Goal: Check status: Check status

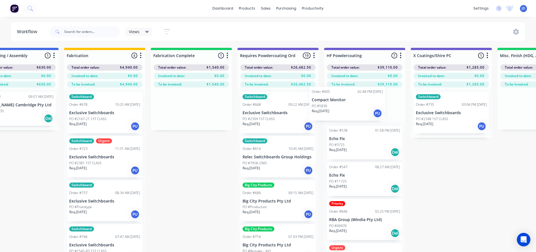
drag, startPoint x: 166, startPoint y: 84, endPoint x: 323, endPoint y: 103, distance: 158.4
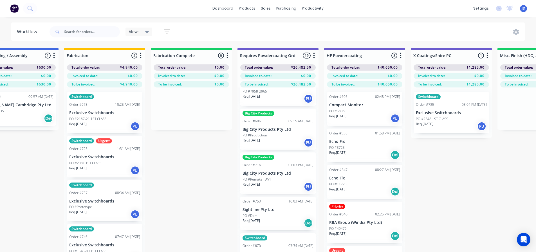
scroll to position [84, 0]
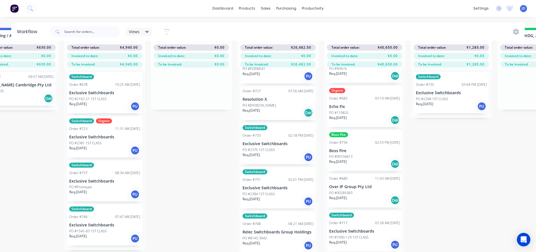
scroll to position [633, 0]
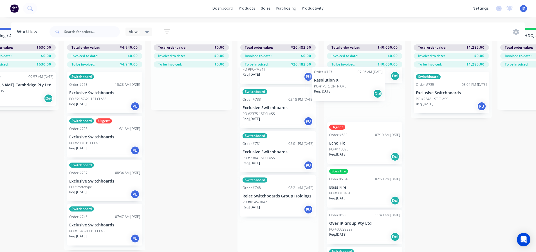
scroll to position [134, 0]
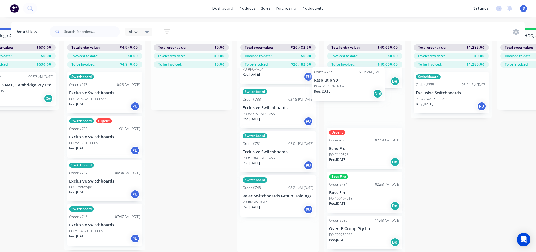
drag, startPoint x: 265, startPoint y: 105, endPoint x: 339, endPoint y: 90, distance: 75.0
click at [339, 93] on div "Order #605 02:48 PM [DATE] Compact Monitor PO #5836 Req. [DATE] PU Order #538 0…" at bounding box center [364, 160] width 81 height 185
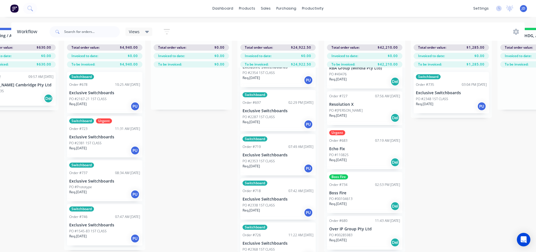
scroll to position [512, 0]
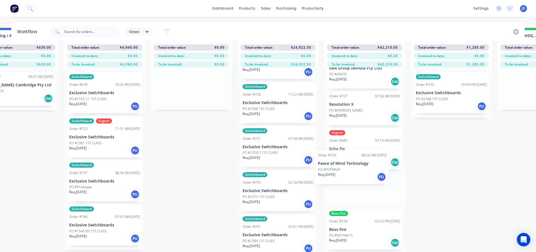
drag, startPoint x: 289, startPoint y: 188, endPoint x: 366, endPoint y: 173, distance: 79.1
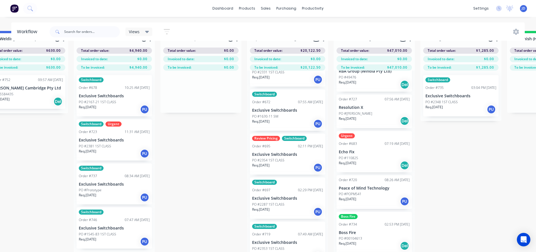
scroll to position [8, 1584]
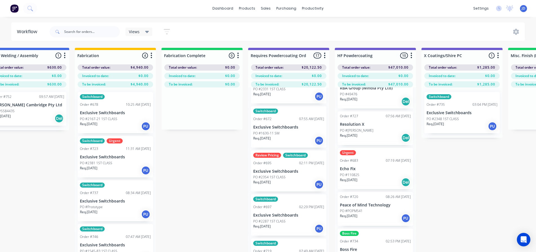
drag, startPoint x: 188, startPoint y: 125, endPoint x: 183, endPoint y: 111, distance: 13.9
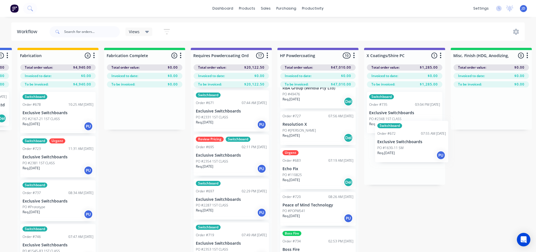
scroll to position [0, 1645]
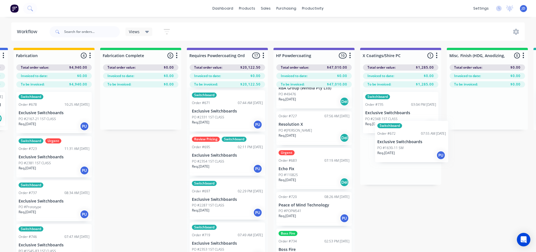
drag, startPoint x: 315, startPoint y: 166, endPoint x: 377, endPoint y: 159, distance: 62.5
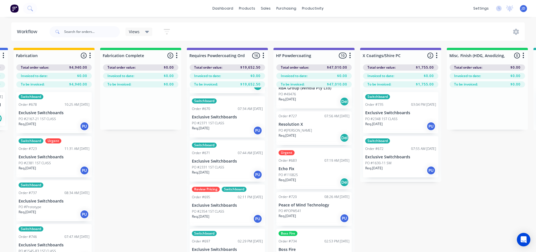
scroll to position [203, 0]
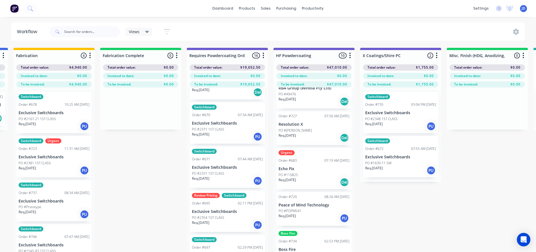
click at [224, 226] on div "Req. [DATE] PU" at bounding box center [227, 225] width 71 height 10
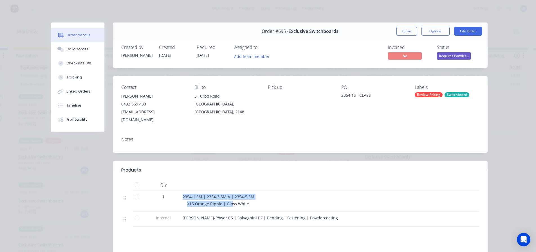
drag, startPoint x: 228, startPoint y: 197, endPoint x: 195, endPoint y: 184, distance: 35.5
click at [180, 190] on div "2354-1 SM | 2354-3 SM A | 2354-5 SM X15 Orange Ripple | Gloss White" at bounding box center [292, 200] width 225 height 21
click at [413, 32] on button "Close" at bounding box center [406, 31] width 21 height 9
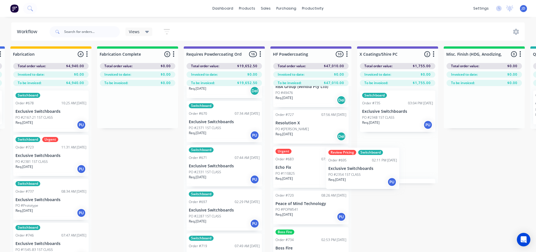
drag, startPoint x: 226, startPoint y: 222, endPoint x: 417, endPoint y: 161, distance: 200.0
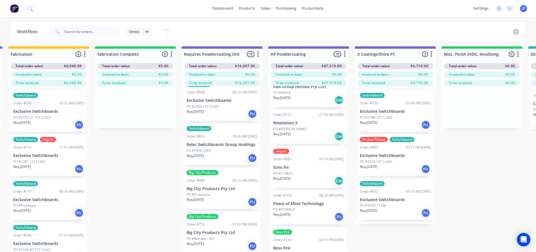
scroll to position [6, 0]
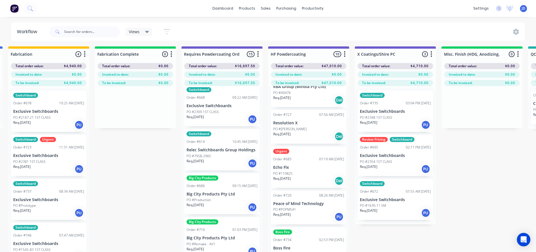
click at [210, 190] on div "Big City Products Order #686 09:15 AM [DATE] Big City Products Pty Ltd PO #Prod…" at bounding box center [221, 193] width 75 height 41
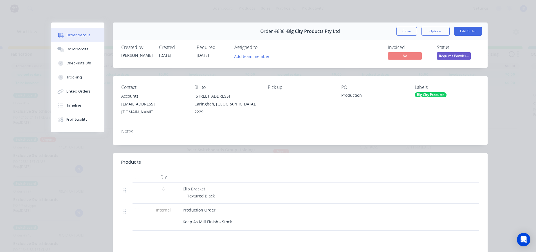
click at [406, 33] on button "Close" at bounding box center [406, 31] width 21 height 9
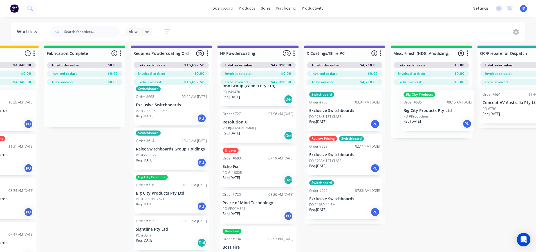
drag, startPoint x: 226, startPoint y: 197, endPoint x: 353, endPoint y: 131, distance: 142.7
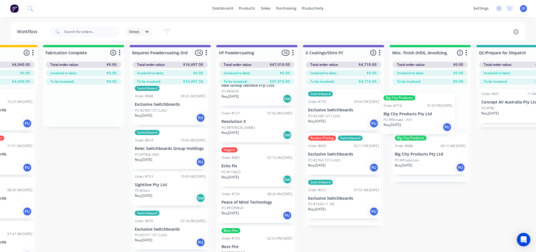
scroll to position [3, 1705]
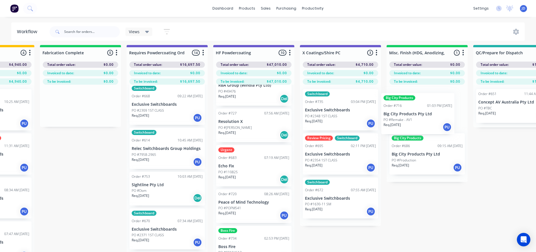
drag, startPoint x: 188, startPoint y: 199, endPoint x: 400, endPoint y: 128, distance: 223.9
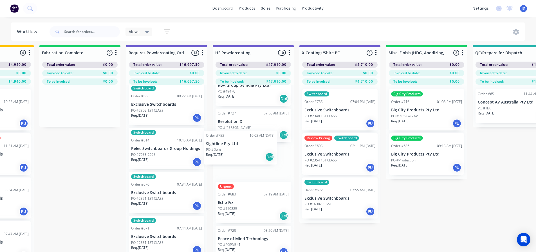
drag, startPoint x: 168, startPoint y: 187, endPoint x: 237, endPoint y: 144, distance: 81.6
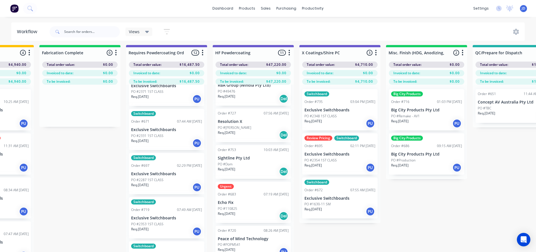
scroll to position [0, 0]
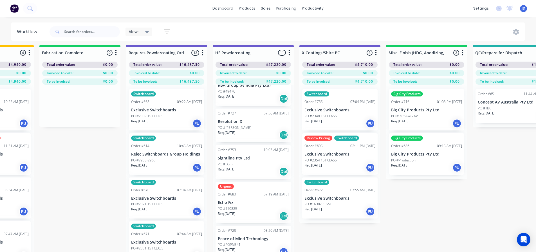
click at [166, 123] on div "Req. [DATE] PU" at bounding box center [166, 124] width 71 height 10
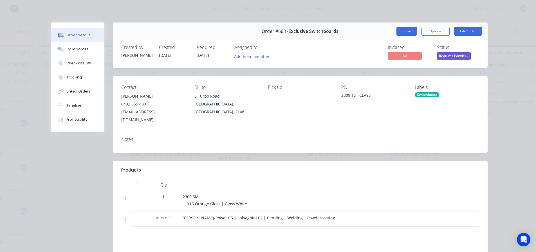
click at [402, 28] on button "Close" at bounding box center [406, 31] width 21 height 9
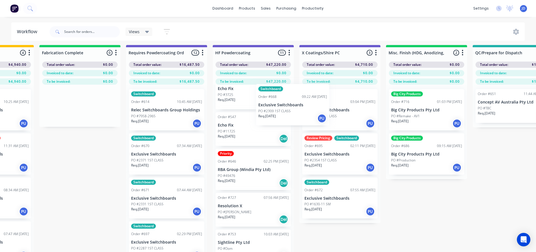
scroll to position [50, 0]
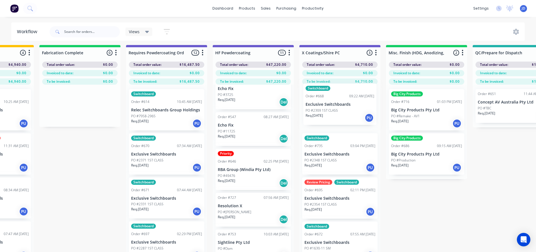
drag, startPoint x: 175, startPoint y: 118, endPoint x: 350, endPoint y: 113, distance: 175.3
click at [166, 123] on div "Req. [DATE] PU" at bounding box center [166, 124] width 71 height 10
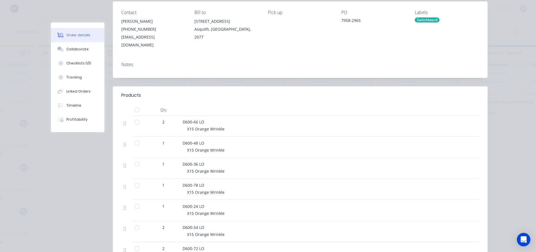
scroll to position [0, 0]
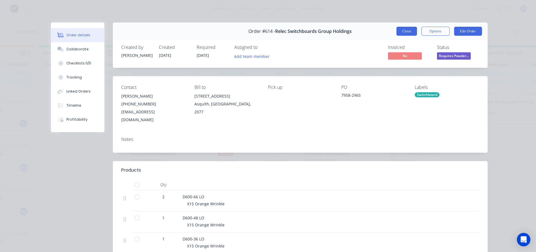
click at [406, 28] on button "Close" at bounding box center [406, 31] width 21 height 9
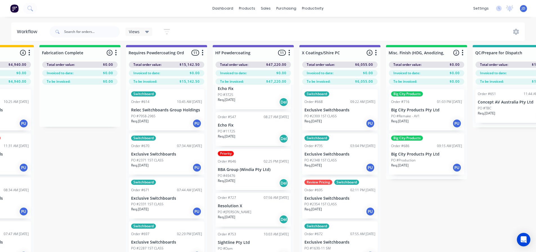
click at [173, 172] on div "Req. [DATE] PU" at bounding box center [166, 168] width 71 height 10
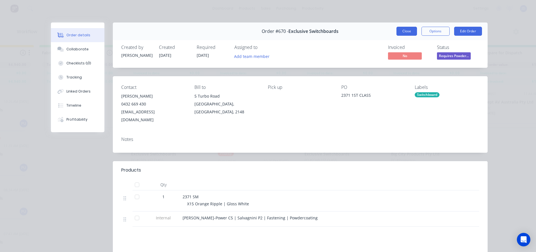
click at [403, 30] on button "Close" at bounding box center [406, 31] width 21 height 9
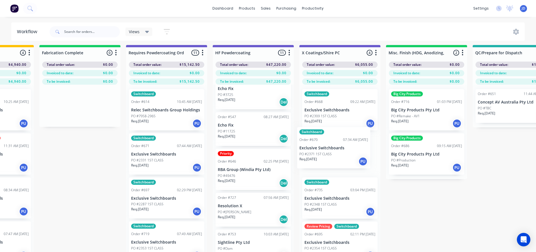
drag, startPoint x: 163, startPoint y: 160, endPoint x: 333, endPoint y: 154, distance: 170.3
click at [171, 170] on div "Req. [DATE] PU" at bounding box center [166, 168] width 71 height 10
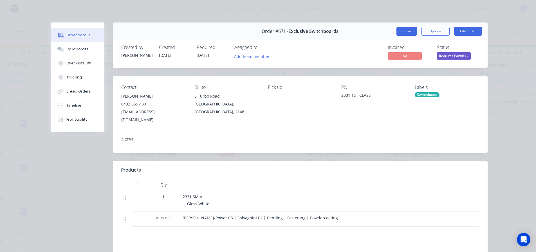
click at [401, 32] on button "Close" at bounding box center [406, 31] width 21 height 9
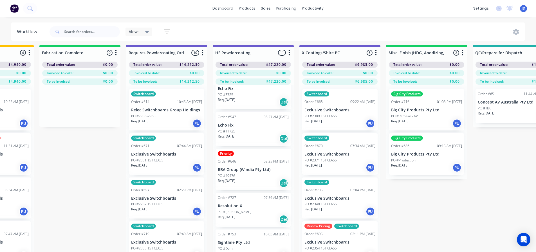
click at [175, 194] on div "Switchboard Order #697 02:29 PM [DATE] Exclusive Switchboards PO #2287 1ST CLAS…" at bounding box center [166, 197] width 75 height 41
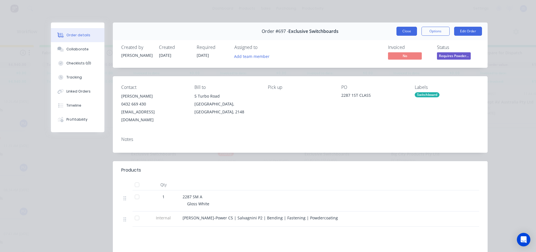
click at [401, 28] on button "Close" at bounding box center [406, 31] width 21 height 9
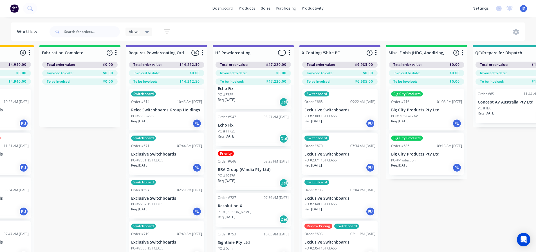
click at [141, 247] on p "PO #2353 1ST CLASS" at bounding box center [147, 248] width 32 height 5
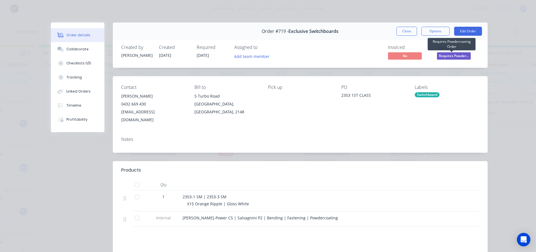
drag, startPoint x: 448, startPoint y: 59, endPoint x: 442, endPoint y: 63, distance: 7.4
click at [447, 59] on span "Requires Powder..." at bounding box center [454, 55] width 34 height 7
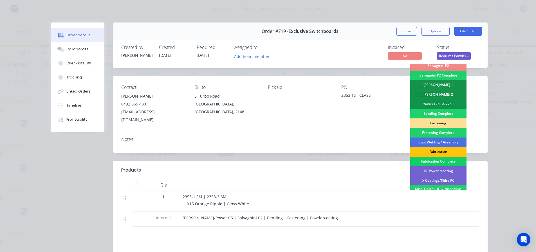
scroll to position [141, 0]
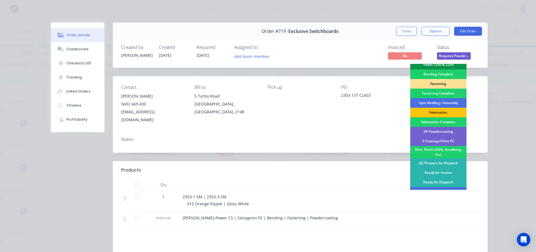
click at [446, 137] on div "X Coatings/Shire PC" at bounding box center [438, 141] width 56 height 10
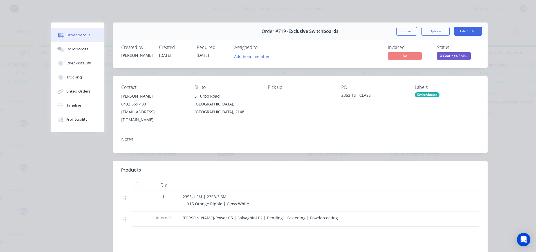
click at [403, 33] on button "Close" at bounding box center [406, 31] width 21 height 9
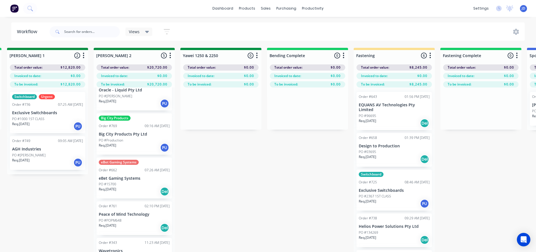
scroll to position [0, 423]
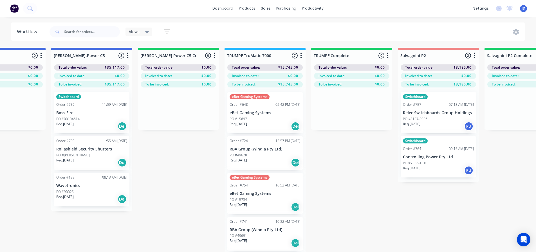
drag, startPoint x: 126, startPoint y: 184, endPoint x: 21, endPoint y: 174, distance: 106.3
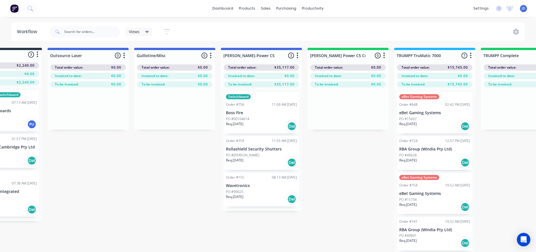
scroll to position [0, 0]
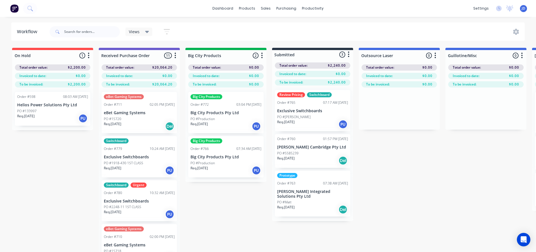
drag, startPoint x: 401, startPoint y: 183, endPoint x: 273, endPoint y: 171, distance: 128.6
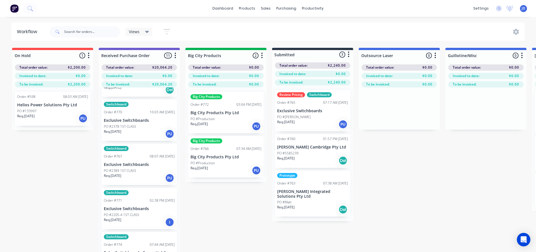
scroll to position [303, 0]
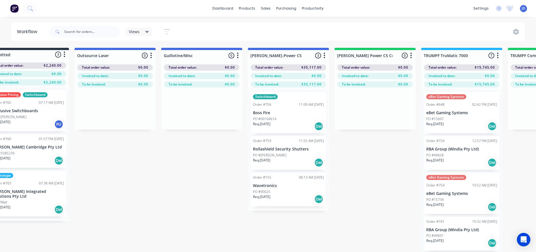
drag, startPoint x: 237, startPoint y: 212, endPoint x: 253, endPoint y: 203, distance: 18.6
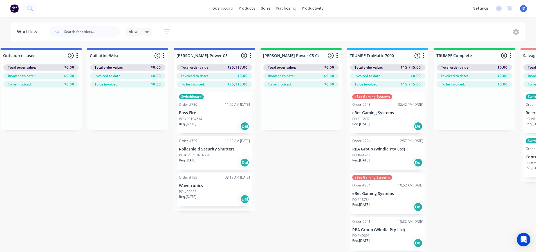
drag, startPoint x: 190, startPoint y: 168, endPoint x: 225, endPoint y: 165, distance: 34.8
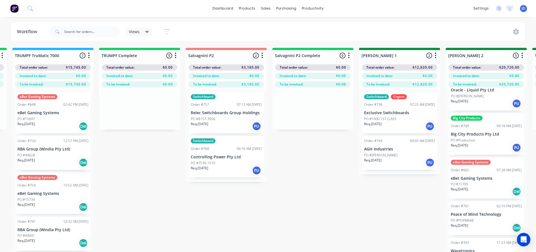
drag, startPoint x: 292, startPoint y: 164, endPoint x: 317, endPoint y: 158, distance: 25.7
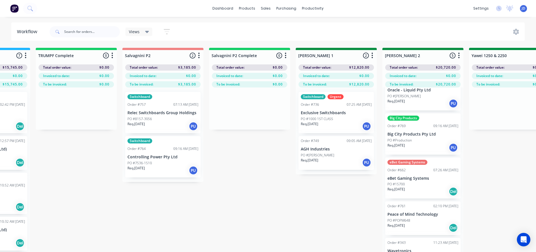
drag, startPoint x: 280, startPoint y: 153, endPoint x: 292, endPoint y: 152, distance: 12.4
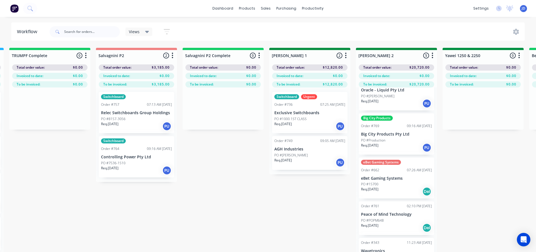
scroll to position [0, 805]
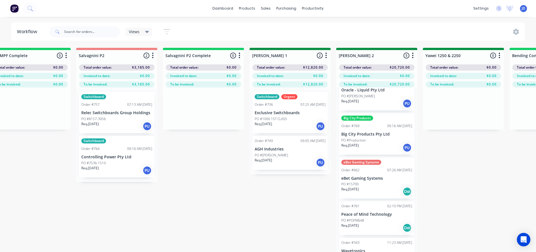
drag, startPoint x: 259, startPoint y: 162, endPoint x: 289, endPoint y: 160, distance: 29.6
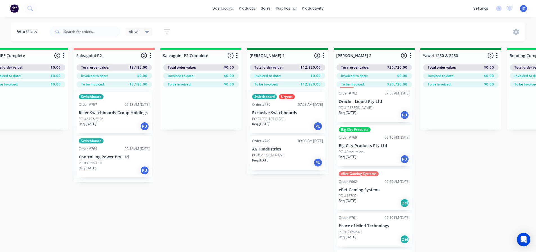
scroll to position [0, 0]
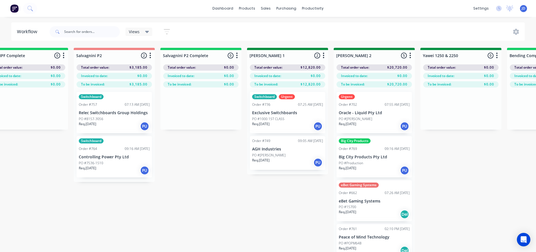
click at [370, 124] on div "Req. [DATE] PU" at bounding box center [374, 127] width 71 height 10
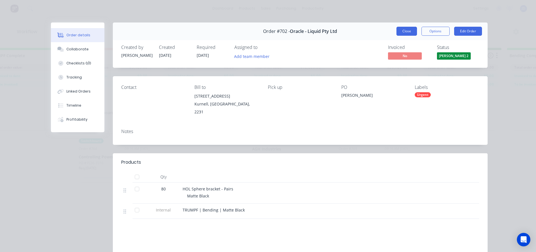
click at [399, 33] on button "Close" at bounding box center [406, 31] width 21 height 9
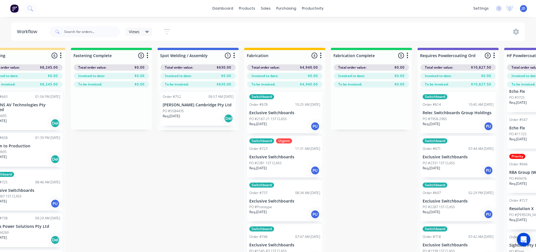
drag, startPoint x: 260, startPoint y: 163, endPoint x: 314, endPoint y: 149, distance: 56.1
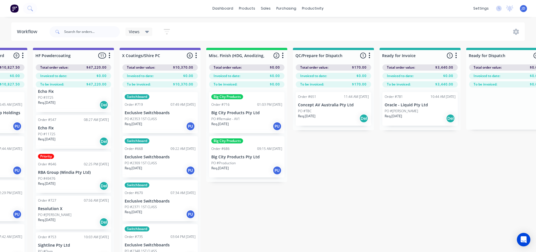
drag, startPoint x: 343, startPoint y: 172, endPoint x: 347, endPoint y: 172, distance: 3.4
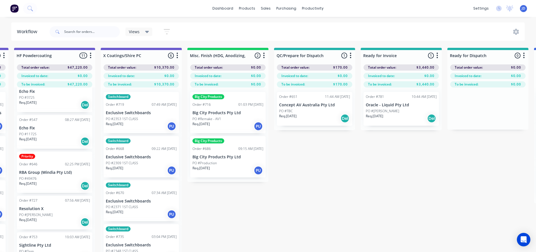
drag, startPoint x: 348, startPoint y: 173, endPoint x: 380, endPoint y: 167, distance: 32.5
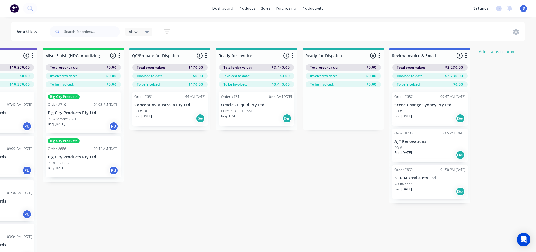
drag, startPoint x: 367, startPoint y: 172, endPoint x: 349, endPoint y: 157, distance: 23.4
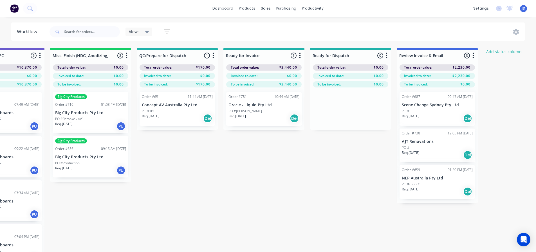
drag, startPoint x: 311, startPoint y: 166, endPoint x: 294, endPoint y: 167, distance: 16.9
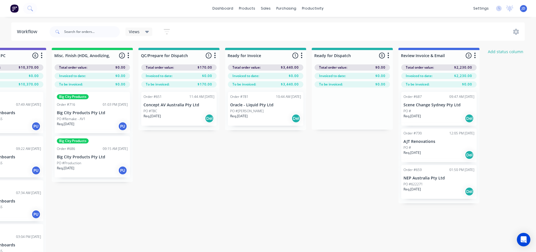
click at [285, 109] on div "PO #[PERSON_NAME]" at bounding box center [265, 111] width 71 height 5
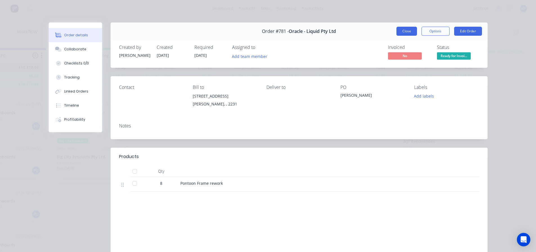
click at [404, 33] on button "Close" at bounding box center [406, 31] width 21 height 9
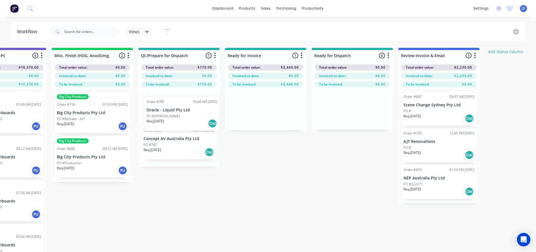
drag, startPoint x: 218, startPoint y: 118, endPoint x: 188, endPoint y: 120, distance: 29.3
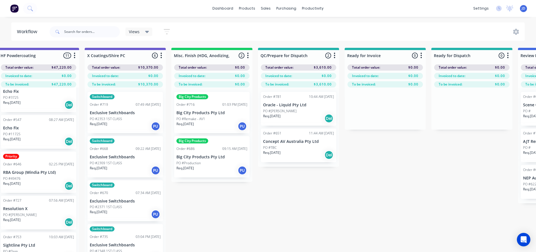
drag, startPoint x: 315, startPoint y: 185, endPoint x: 275, endPoint y: 178, distance: 40.7
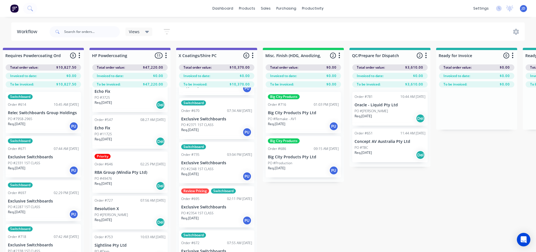
scroll to position [0, 1816]
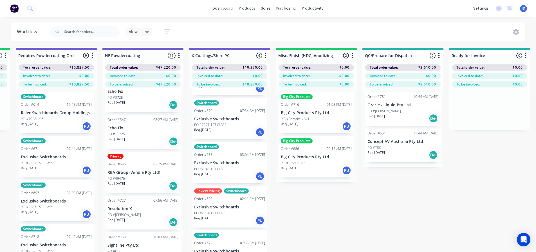
drag, startPoint x: 282, startPoint y: 210, endPoint x: 262, endPoint y: 204, distance: 21.3
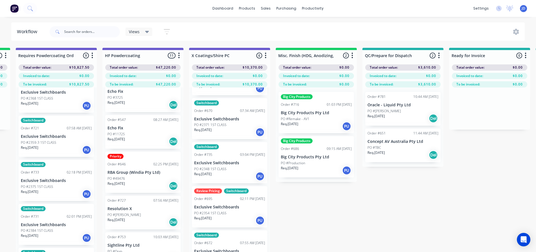
scroll to position [214, 0]
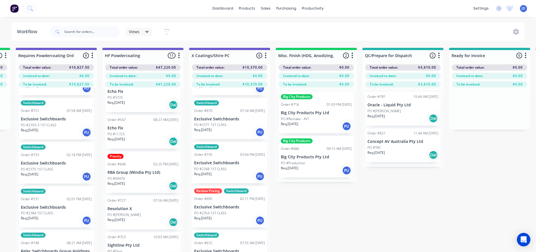
click at [56, 161] on p "Exclusive Switchboards" at bounding box center [56, 163] width 71 height 5
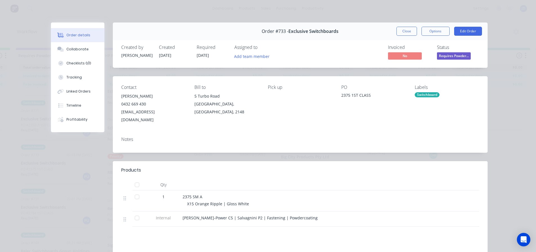
click at [444, 57] on span "Requires Powder..." at bounding box center [454, 55] width 34 height 7
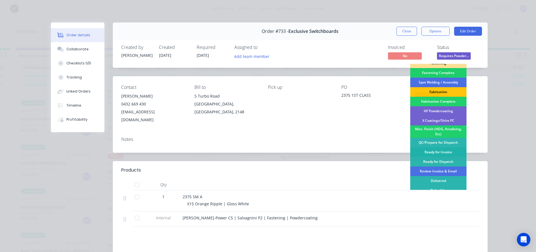
scroll to position [161, 0]
click at [449, 116] on div "X Coatings/Shire PC" at bounding box center [438, 121] width 56 height 10
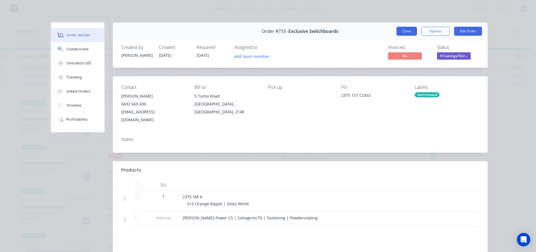
drag, startPoint x: 410, startPoint y: 29, endPoint x: 407, endPoint y: 29, distance: 3.4
click at [410, 29] on button "Close" at bounding box center [406, 31] width 21 height 9
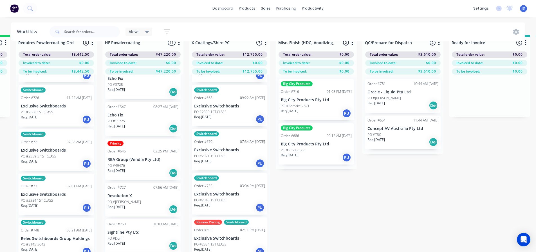
scroll to position [24, 1816]
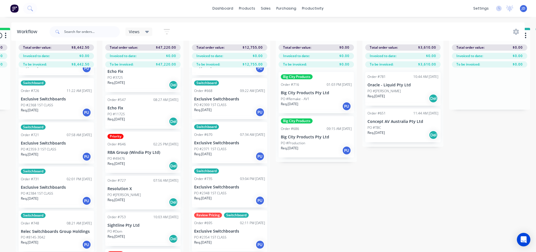
click at [73, 196] on div "Req. [DATE] PU" at bounding box center [56, 201] width 71 height 10
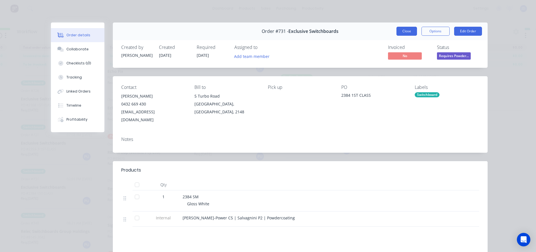
click at [401, 32] on button "Close" at bounding box center [406, 31] width 21 height 9
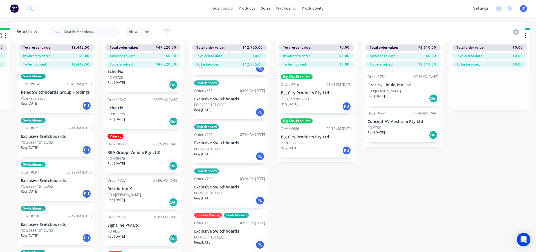
scroll to position [0, 0]
